Goal: Find contact information: Find contact information

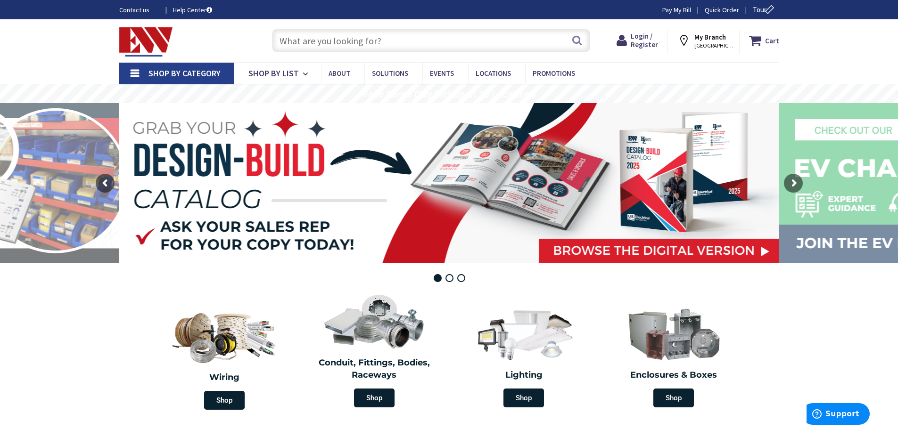
click at [378, 38] on input "text" at bounding box center [431, 41] width 318 height 24
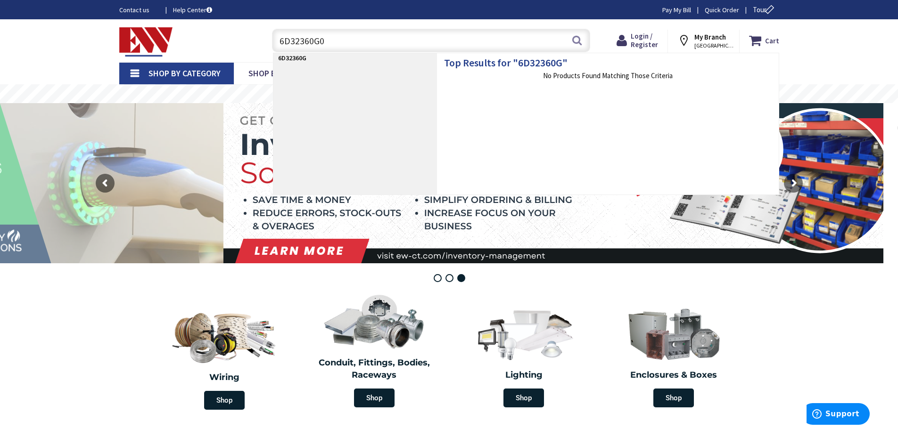
type input "6D32360G02"
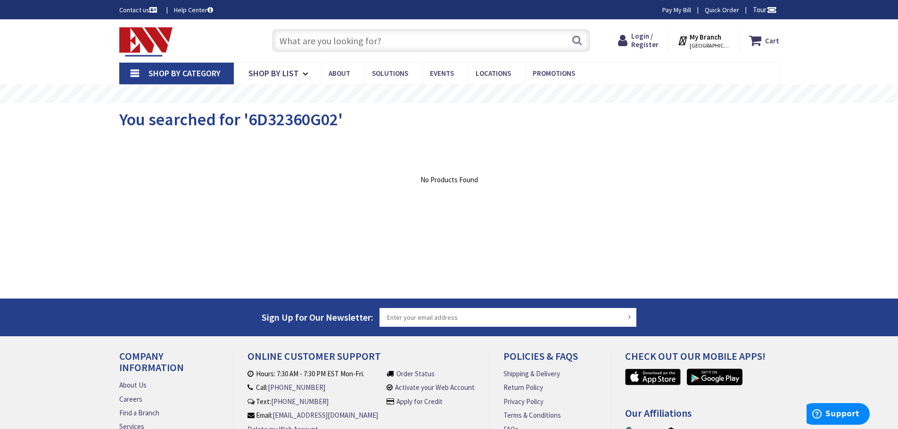
click at [376, 41] on input "text" at bounding box center [431, 41] width 318 height 24
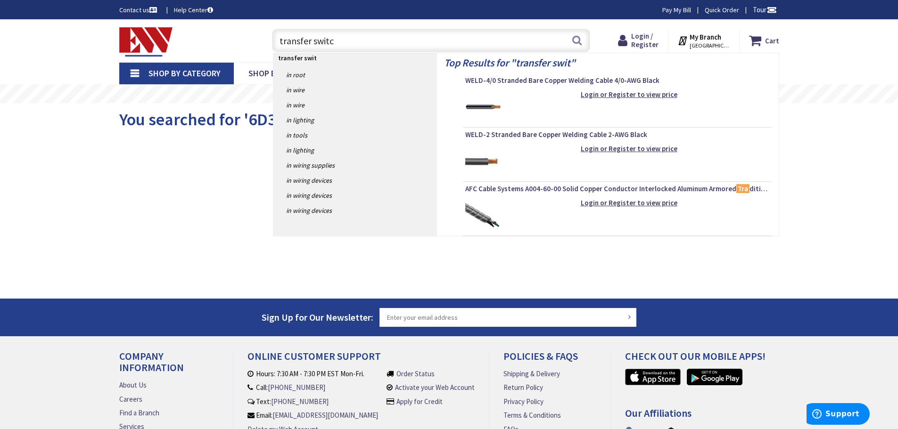
type input "transfer switch"
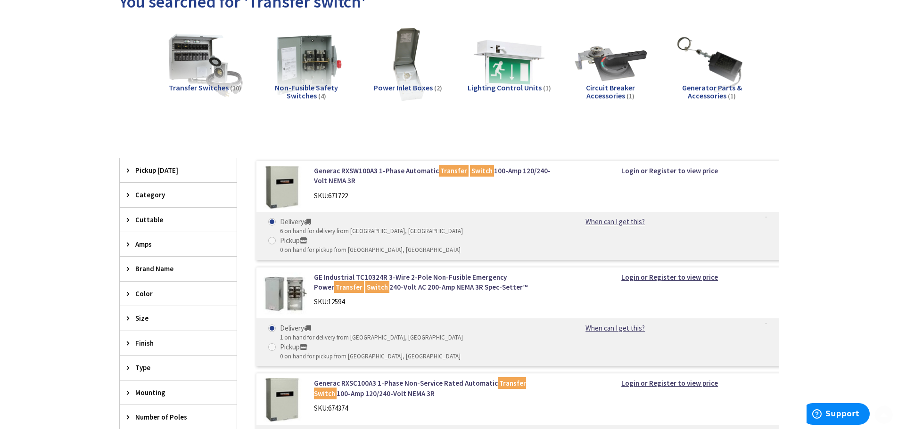
scroll to position [126, 0]
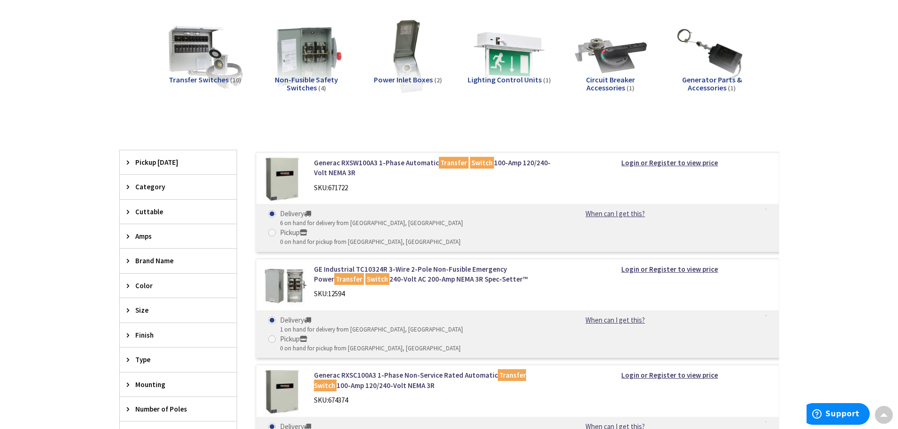
click at [140, 255] on div "Brand Name" at bounding box center [178, 261] width 117 height 24
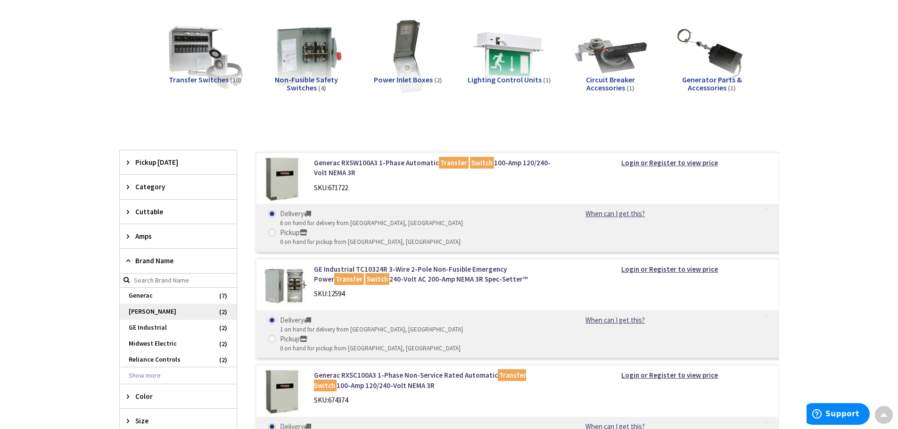
click at [136, 309] on span "Eaton" at bounding box center [178, 312] width 117 height 16
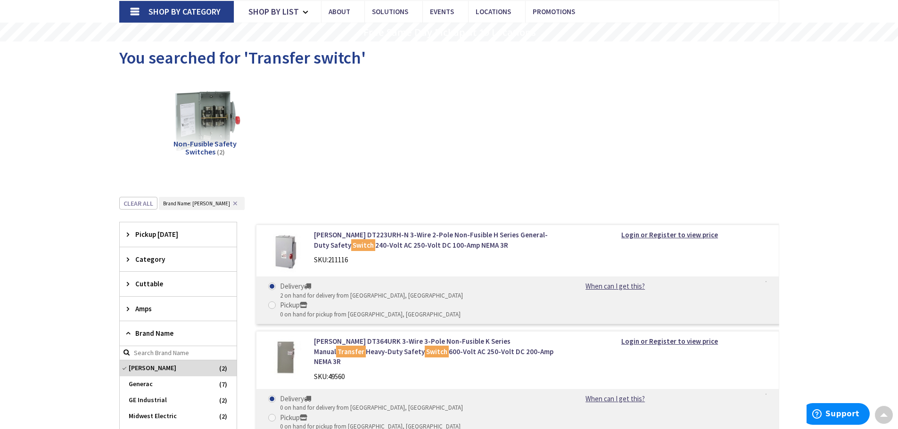
scroll to position [0, 0]
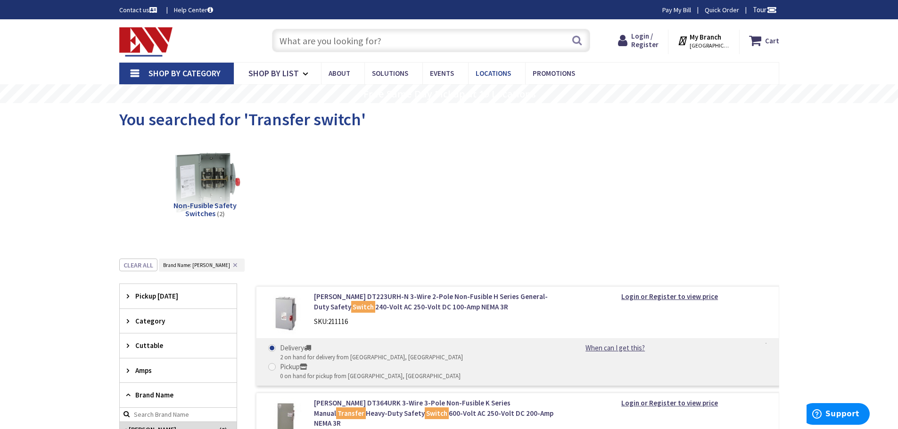
click at [500, 75] on span "Locations" at bounding box center [493, 73] width 35 height 9
click at [494, 74] on span "Locations" at bounding box center [493, 73] width 35 height 9
click at [712, 39] on strong "My Branch" at bounding box center [706, 37] width 32 height 9
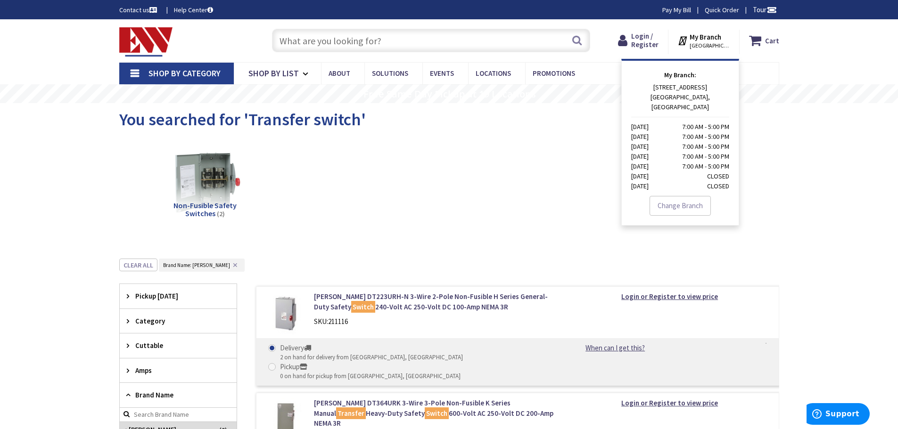
click at [801, 63] on div "Shop By Category Conduit and Fittings Cable Tray & Accessories Cable Trays Cabl…" at bounding box center [449, 73] width 898 height 22
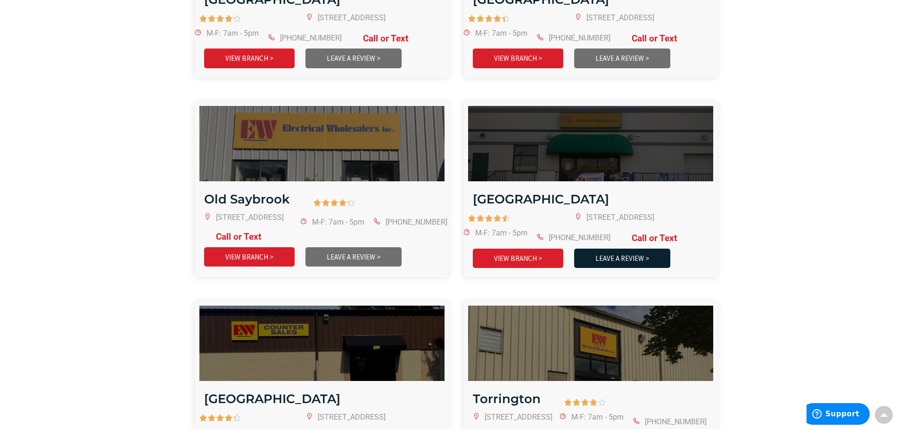
scroll to position [1729, 0]
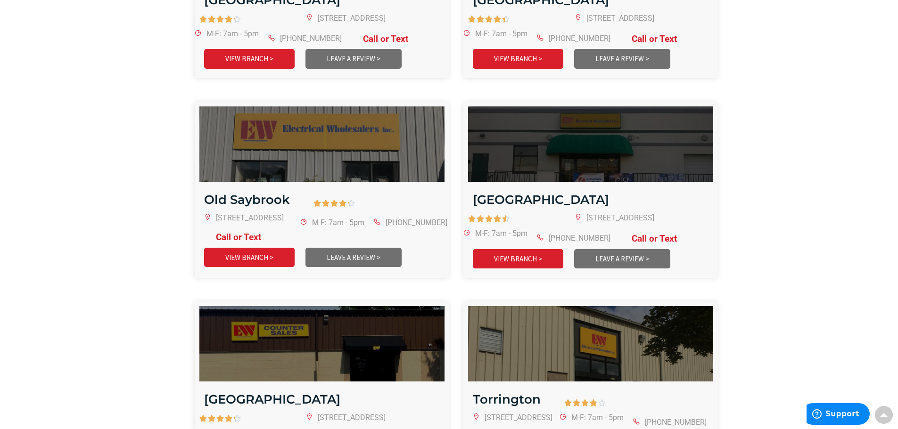
click at [509, 191] on h2 "Stamford" at bounding box center [541, 199] width 136 height 17
click at [507, 249] on link "VIEW BRANCH >" at bounding box center [518, 258] width 91 height 19
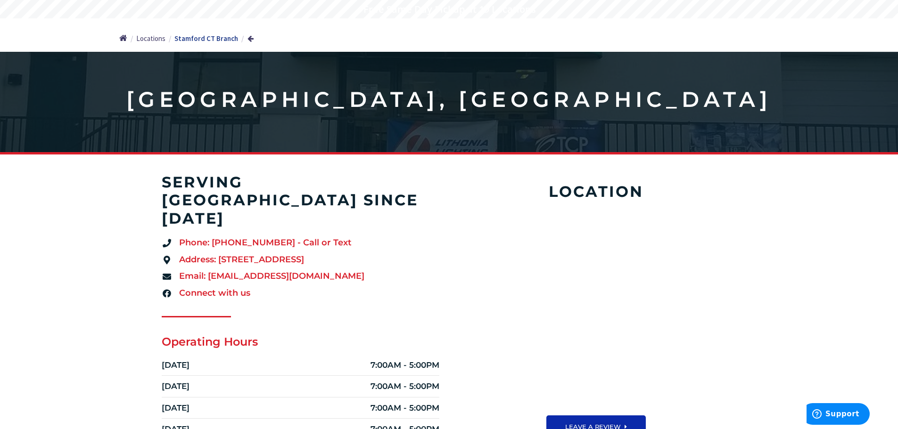
scroll to position [94, 0]
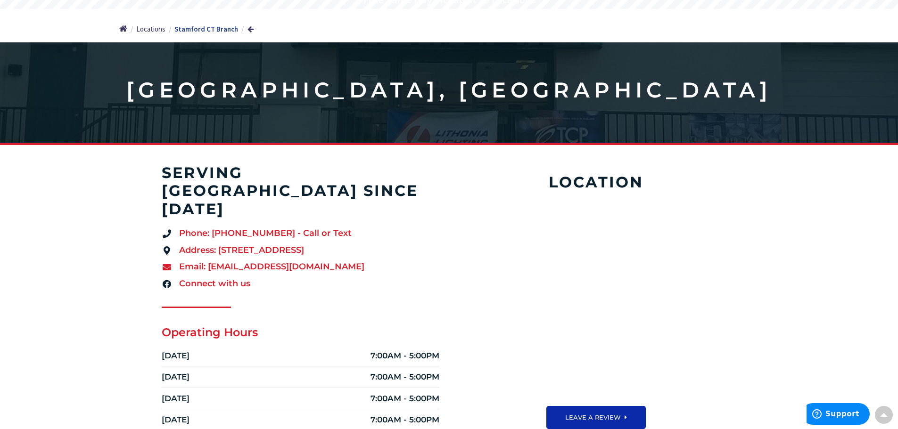
click at [278, 261] on span "Email: [EMAIL_ADDRESS][DOMAIN_NAME]" at bounding box center [271, 267] width 188 height 12
